Goal: Task Accomplishment & Management: Manage account settings

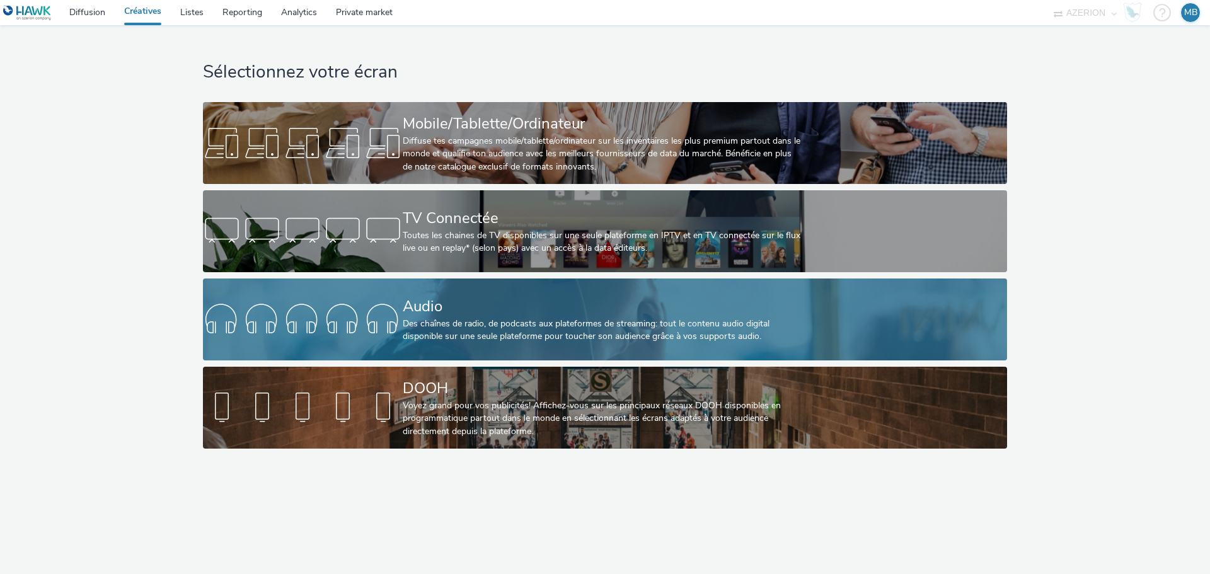
click at [410, 299] on div "Audio" at bounding box center [603, 307] width 400 height 22
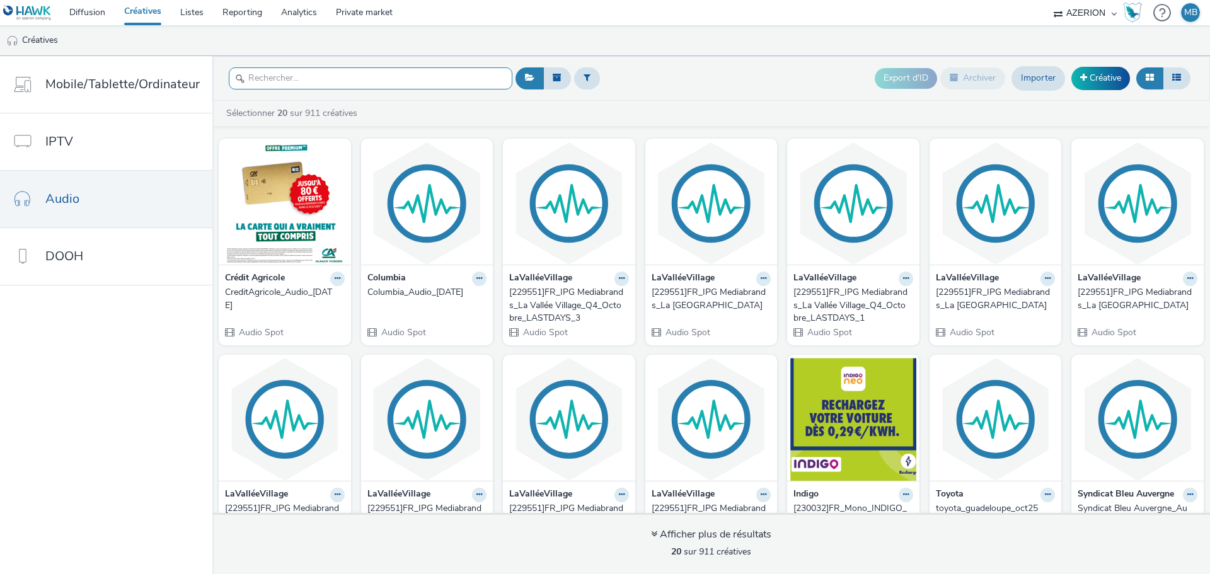
click at [348, 84] on input "text" at bounding box center [371, 78] width 284 height 22
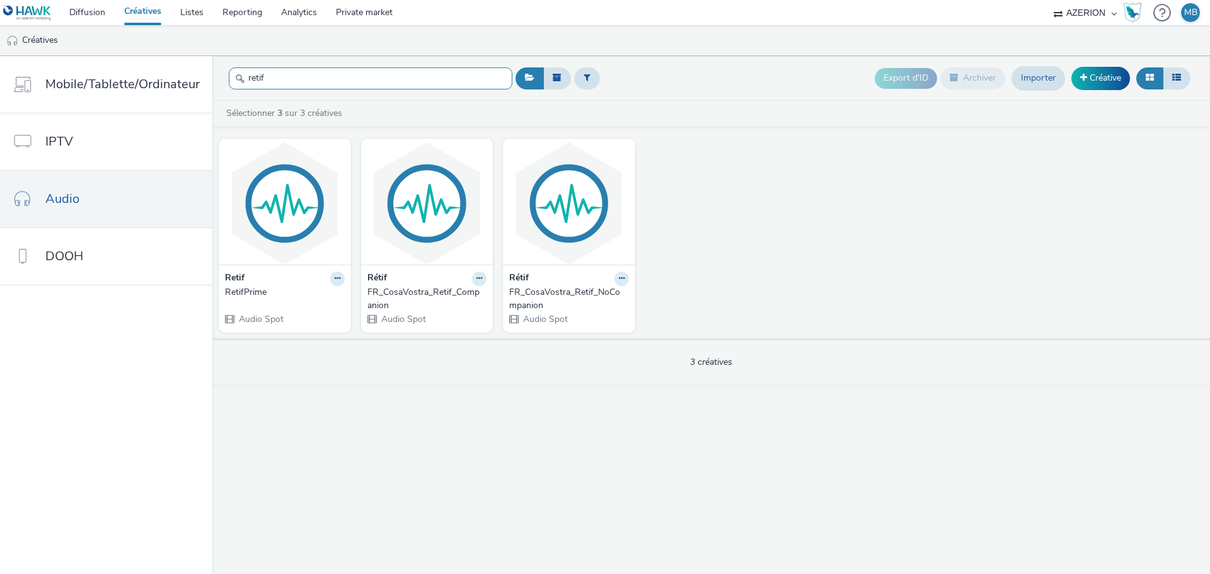
type input "retif"
click at [408, 292] on div "FR_CosaVostra_Retif_Companion" at bounding box center [424, 299] width 115 height 26
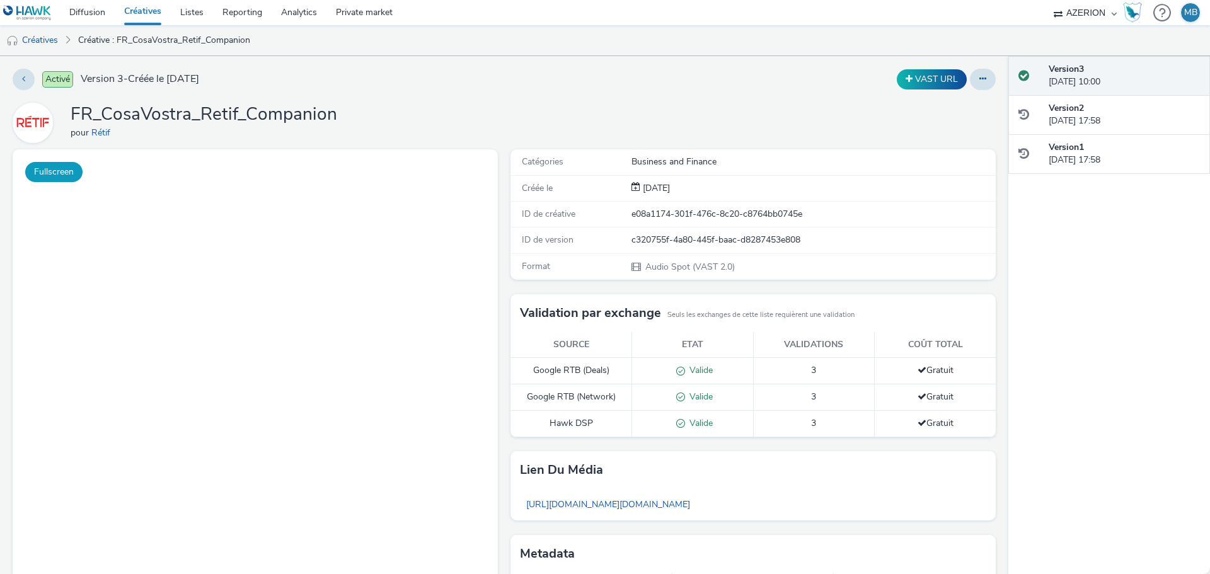
click at [67, 173] on button "Fullscreen" at bounding box center [53, 172] width 57 height 20
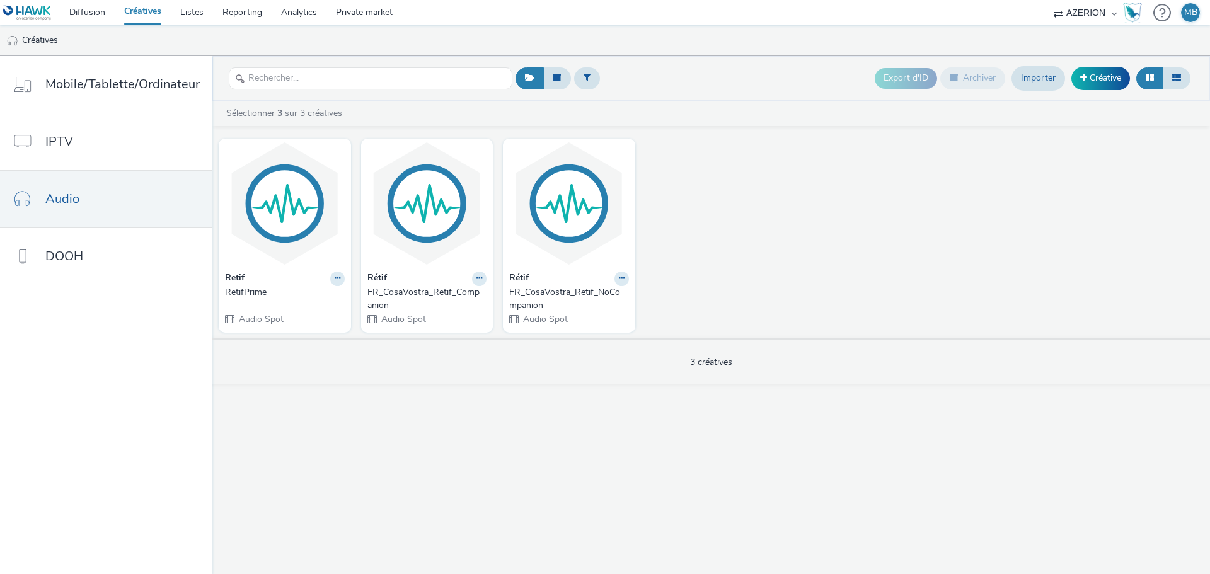
click at [541, 301] on div "FR_CosaVostra_Retif_NoCompanion" at bounding box center [566, 299] width 115 height 26
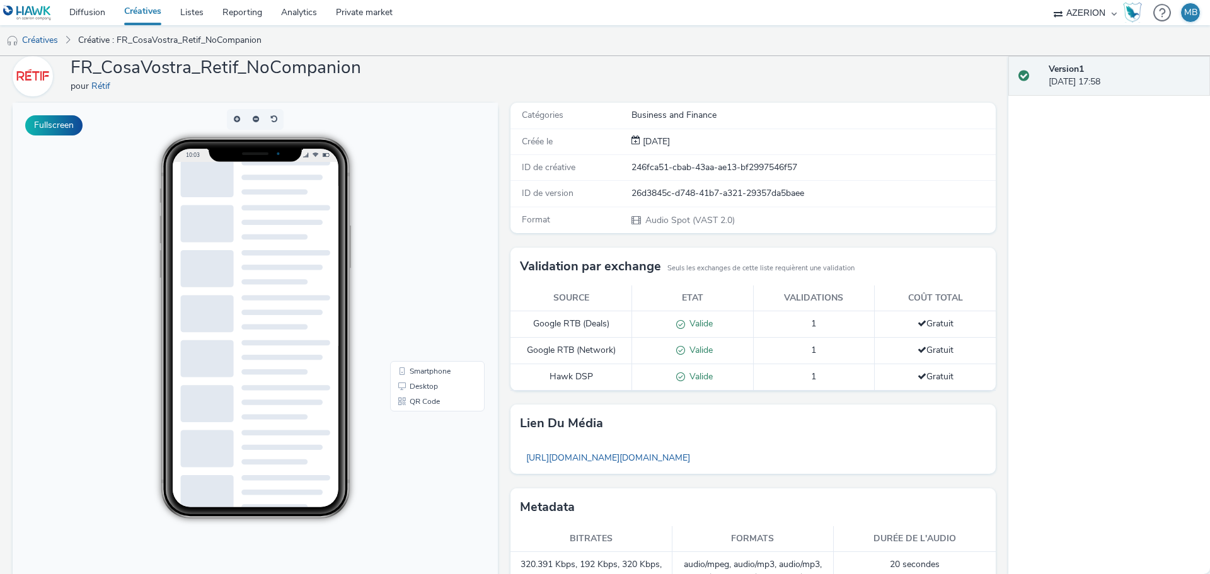
scroll to position [106, 0]
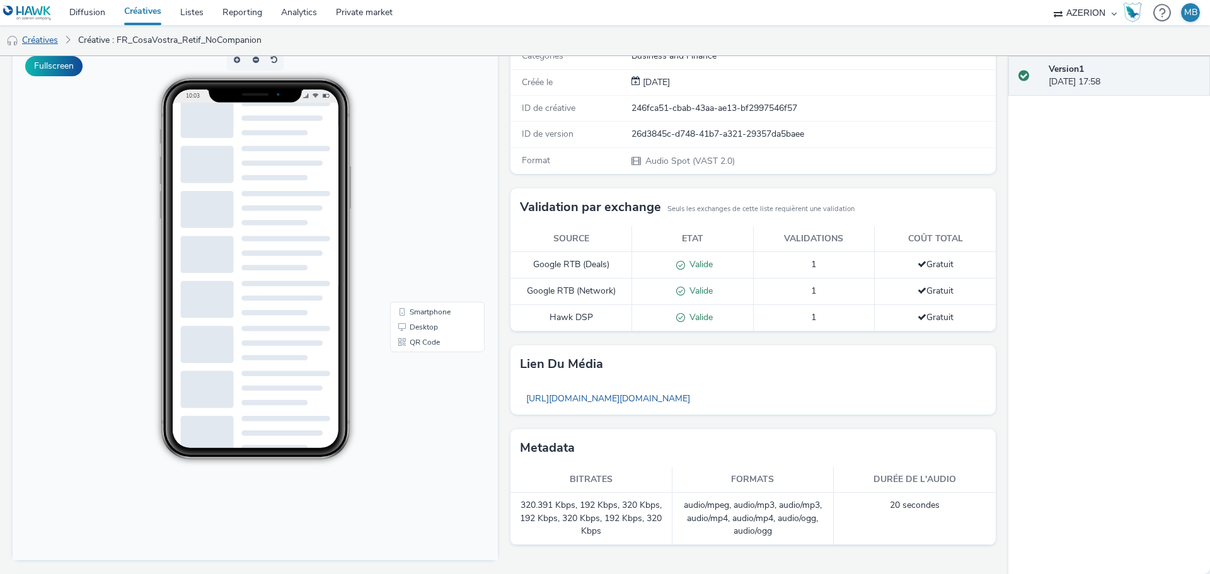
click at [38, 35] on link "Créatives" at bounding box center [32, 40] width 64 height 30
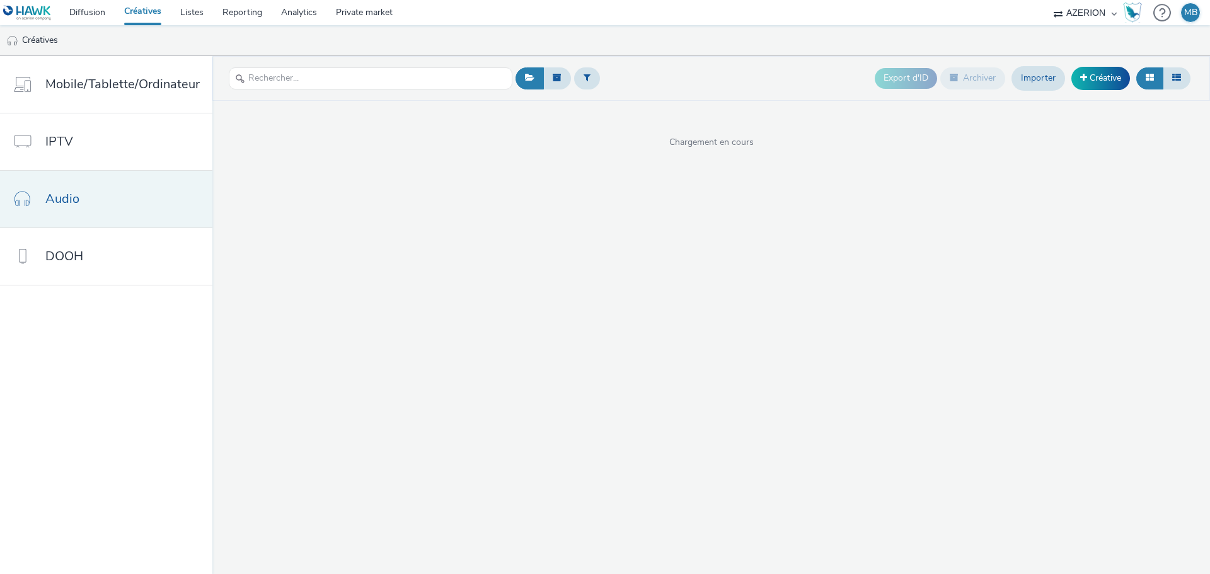
click at [83, 206] on link "Audio" at bounding box center [106, 199] width 212 height 57
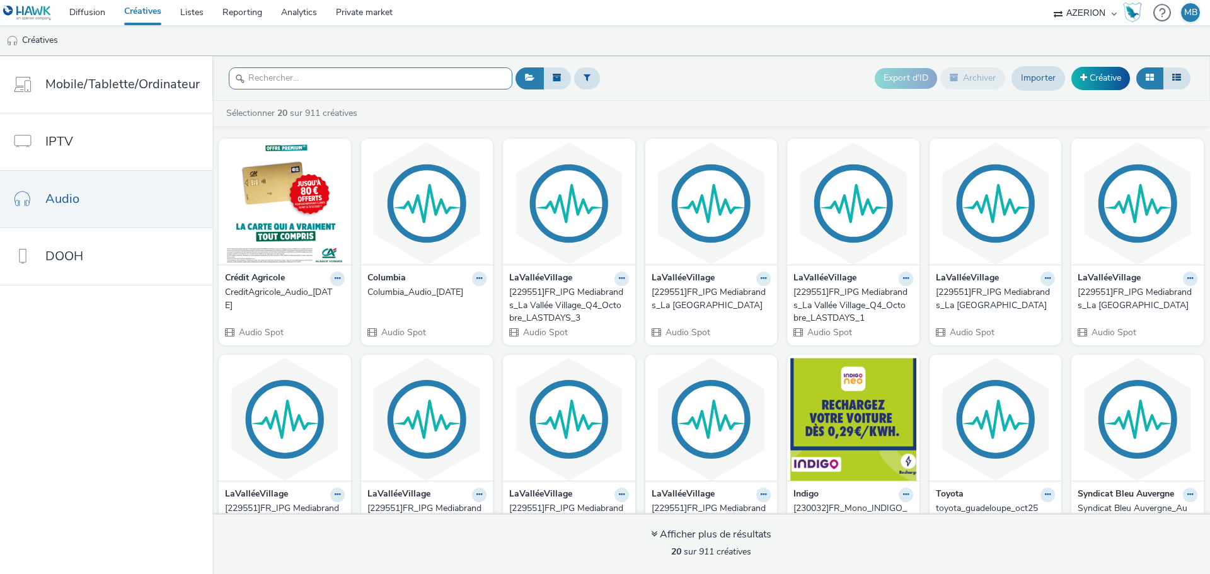
click at [392, 69] on input "text" at bounding box center [371, 78] width 284 height 22
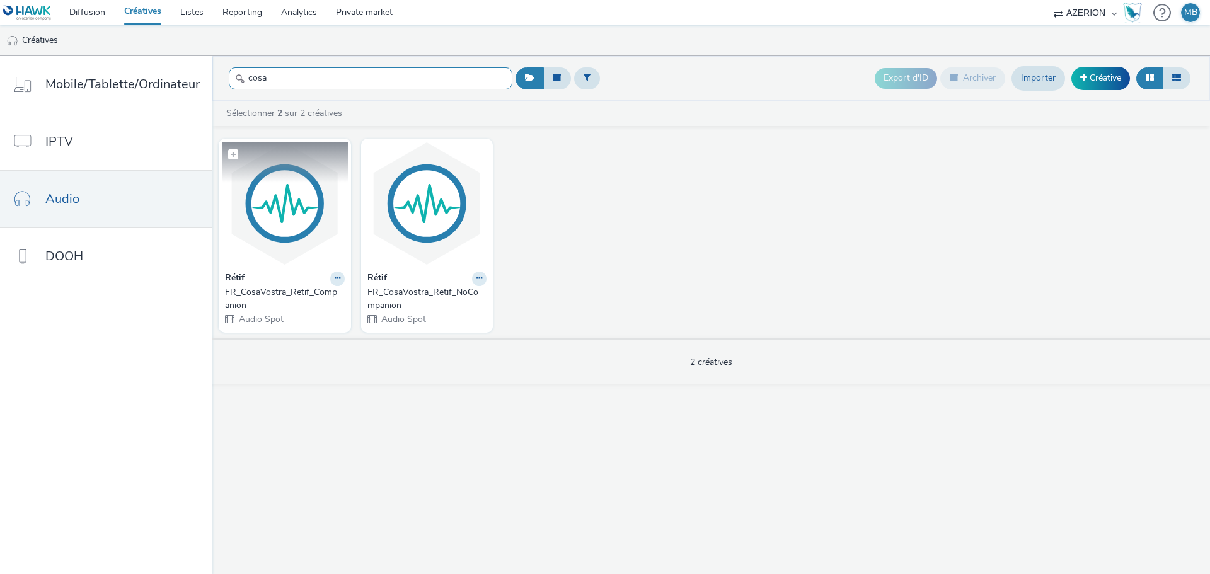
type input "cosa"
click at [318, 198] on img at bounding box center [285, 203] width 126 height 123
click at [300, 73] on input "text" at bounding box center [371, 78] width 284 height 22
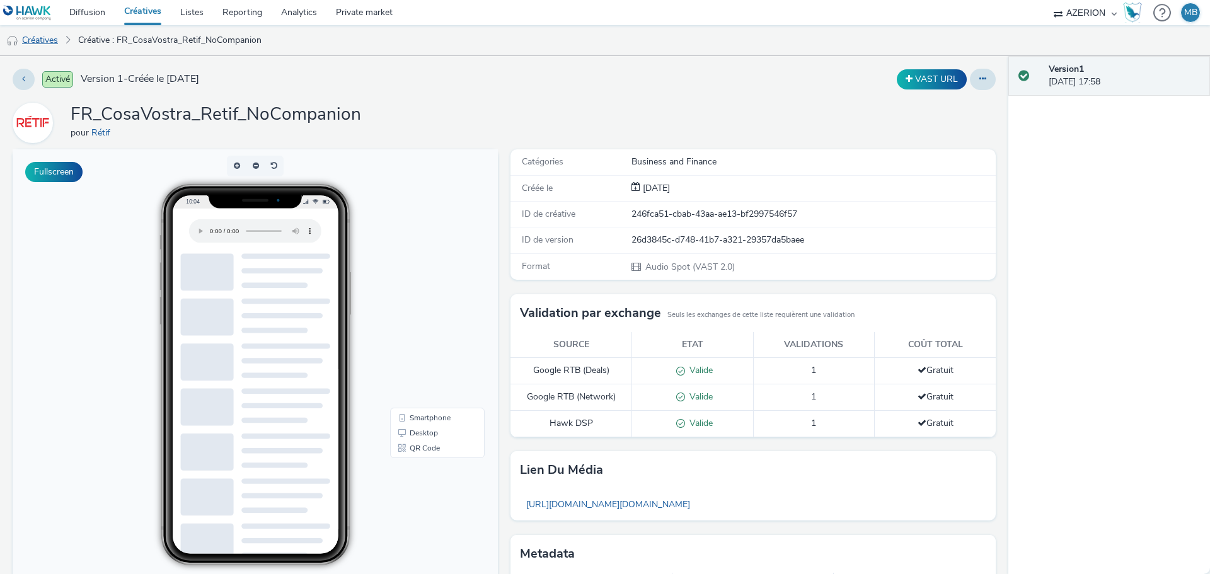
click at [50, 38] on link "Créatives" at bounding box center [32, 40] width 64 height 30
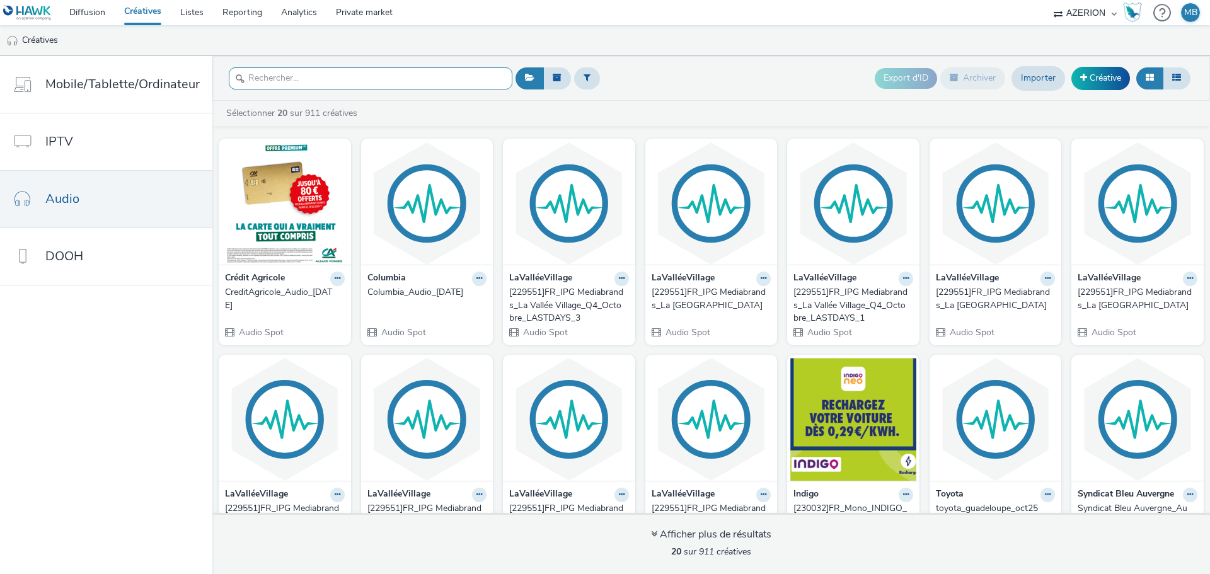
click at [350, 81] on input "text" at bounding box center [371, 78] width 284 height 22
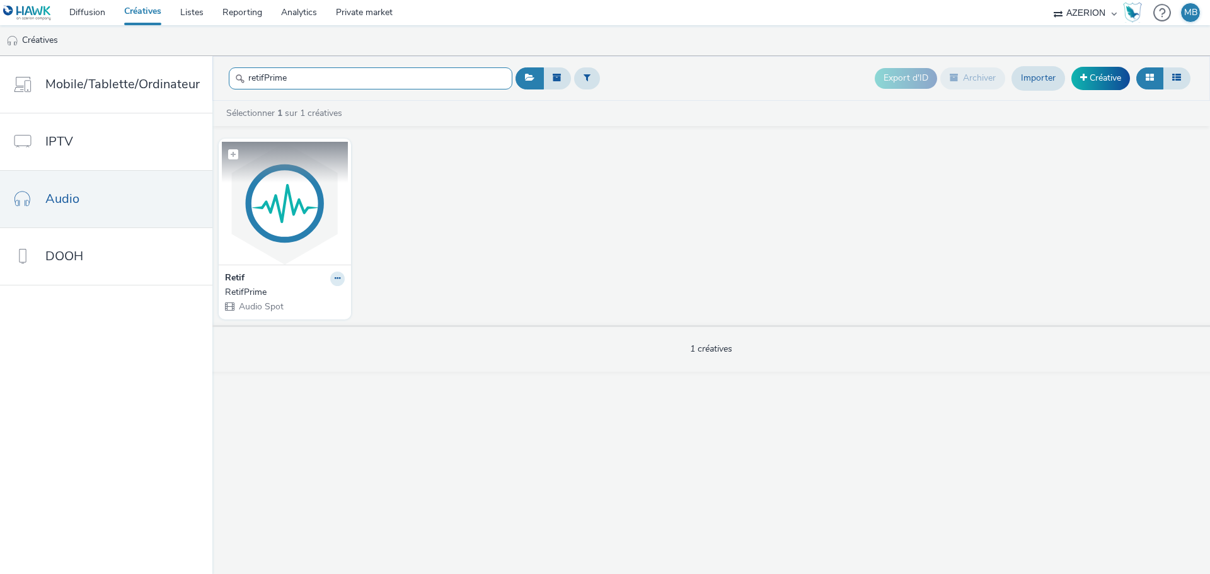
type input "retifPrime"
click at [296, 217] on img at bounding box center [285, 203] width 126 height 123
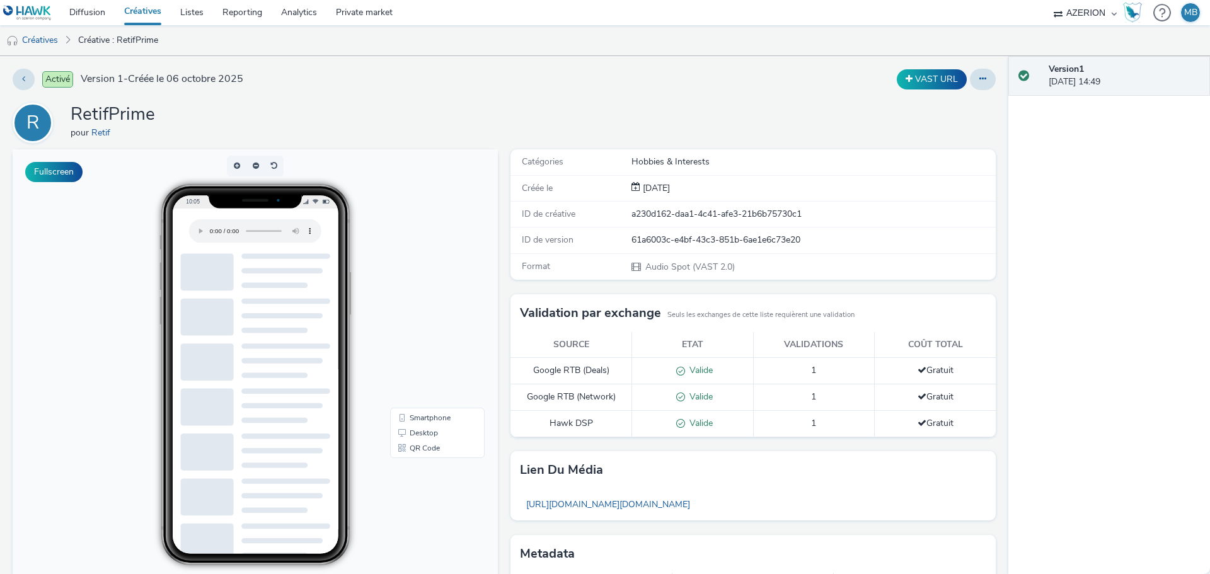
drag, startPoint x: 935, startPoint y: 78, endPoint x: 972, endPoint y: 93, distance: 41.0
click at [929, 120] on div "Activé Version 1 - Créée le [DATE] VAST URL R RetifPrime pour Retif Fullscreen …" at bounding box center [504, 315] width 1008 height 518
drag, startPoint x: 973, startPoint y: 93, endPoint x: 973, endPoint y: 85, distance: 8.2
click at [973, 93] on div "Activé Version 1 - Créée le [DATE] VAST URL R RetifPrime pour Retif Fullscreen …" at bounding box center [504, 315] width 1008 height 518
click at [973, 83] on button at bounding box center [983, 79] width 26 height 21
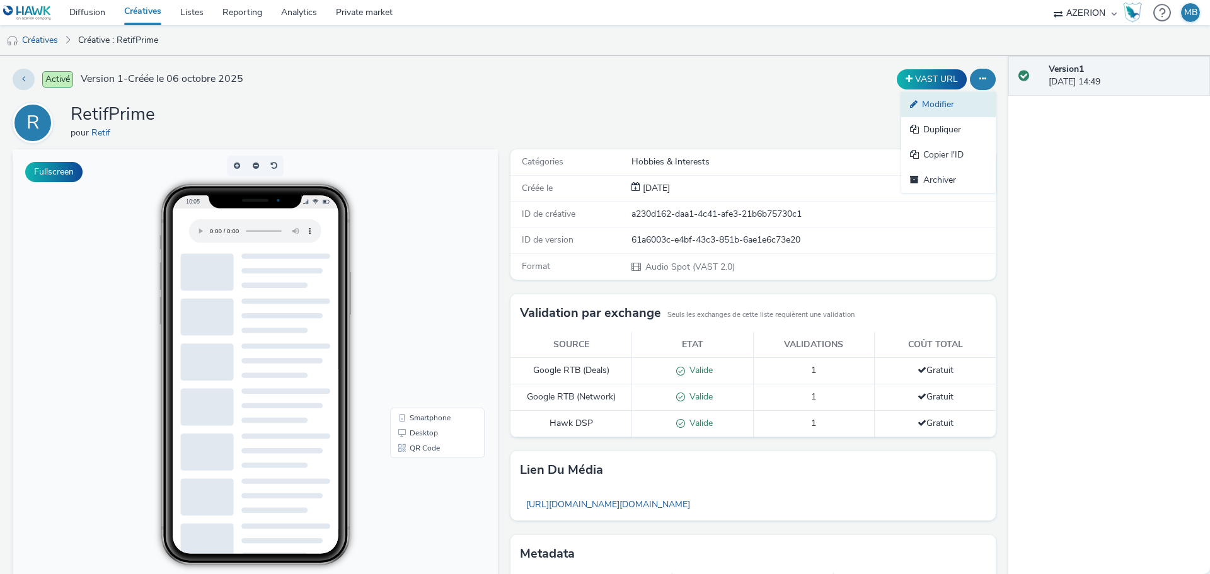
click at [949, 107] on link "Modifier" at bounding box center [948, 104] width 95 height 25
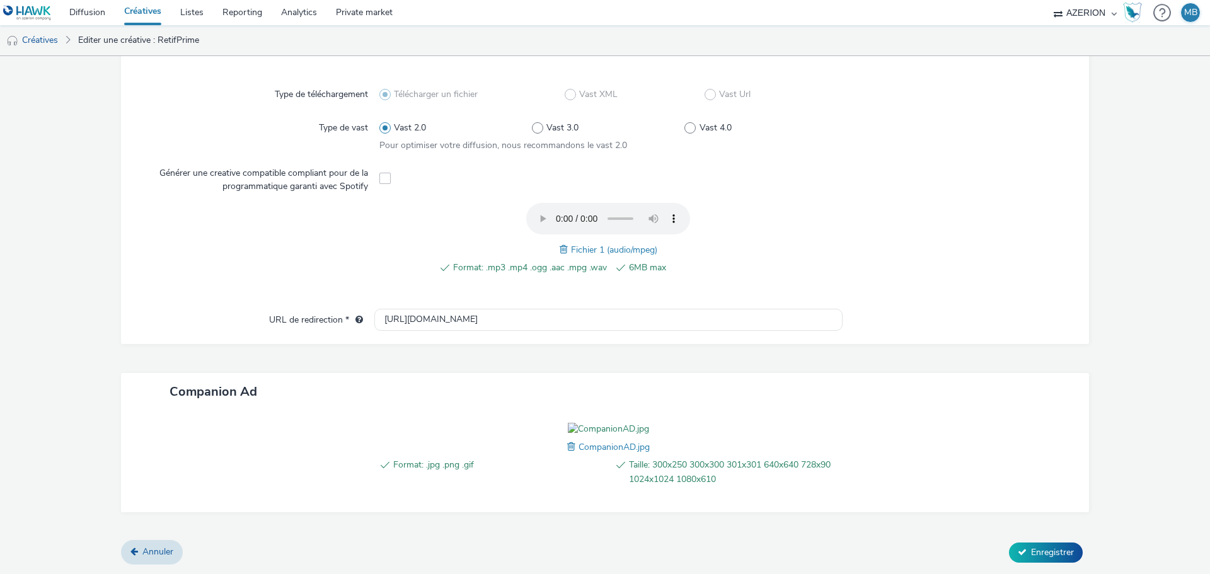
scroll to position [391, 0]
click at [1046, 550] on span "Enregistrer" at bounding box center [1052, 552] width 43 height 12
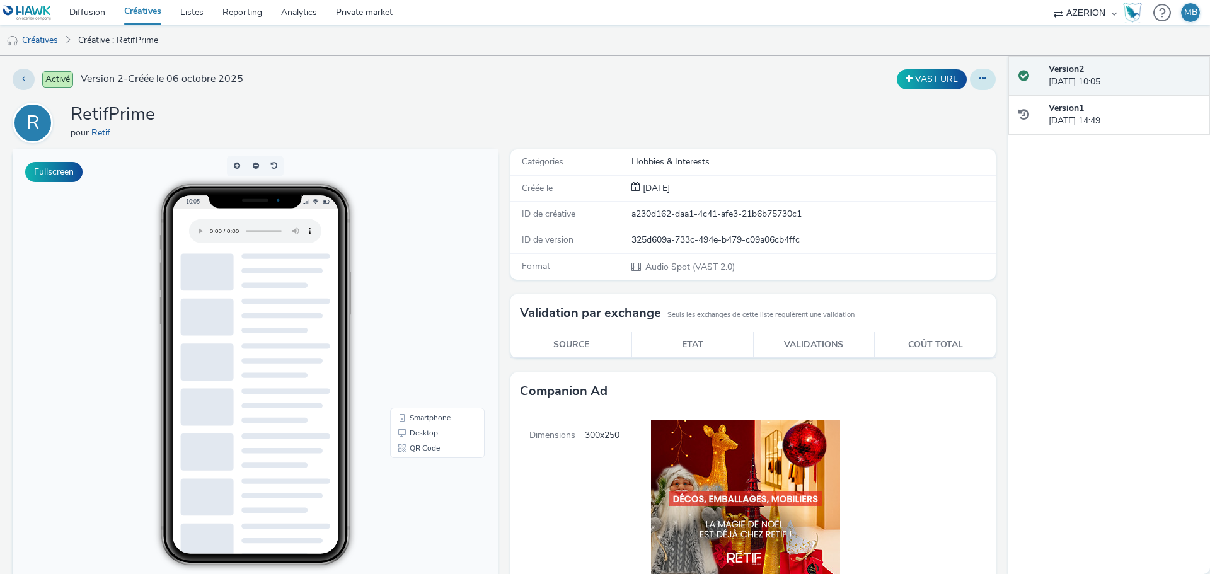
click at [979, 78] on button at bounding box center [983, 79] width 26 height 21
click at [945, 107] on link "Modifier" at bounding box center [948, 104] width 95 height 25
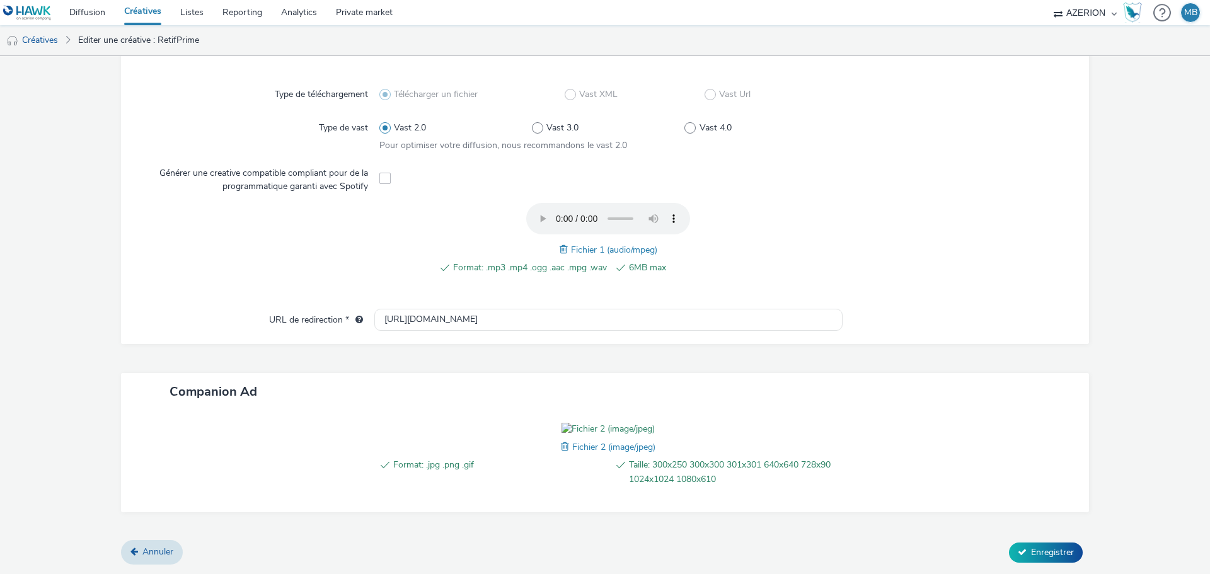
scroll to position [391, 0]
click at [98, 16] on link "Diffusion" at bounding box center [87, 12] width 55 height 25
